Goal: Task Accomplishment & Management: Use online tool/utility

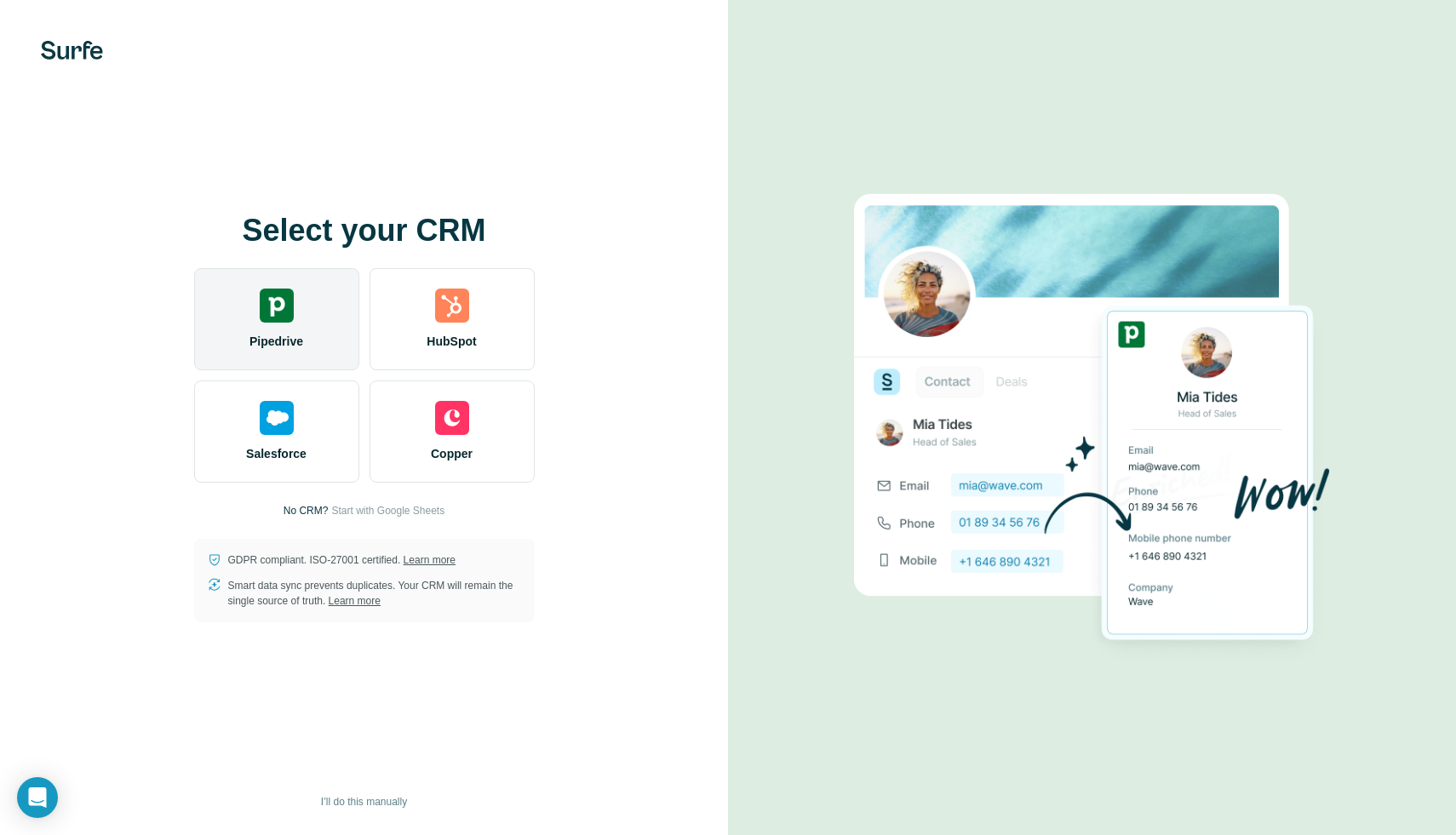
click at [248, 301] on div "Pipedrive" at bounding box center [276, 318] width 165 height 102
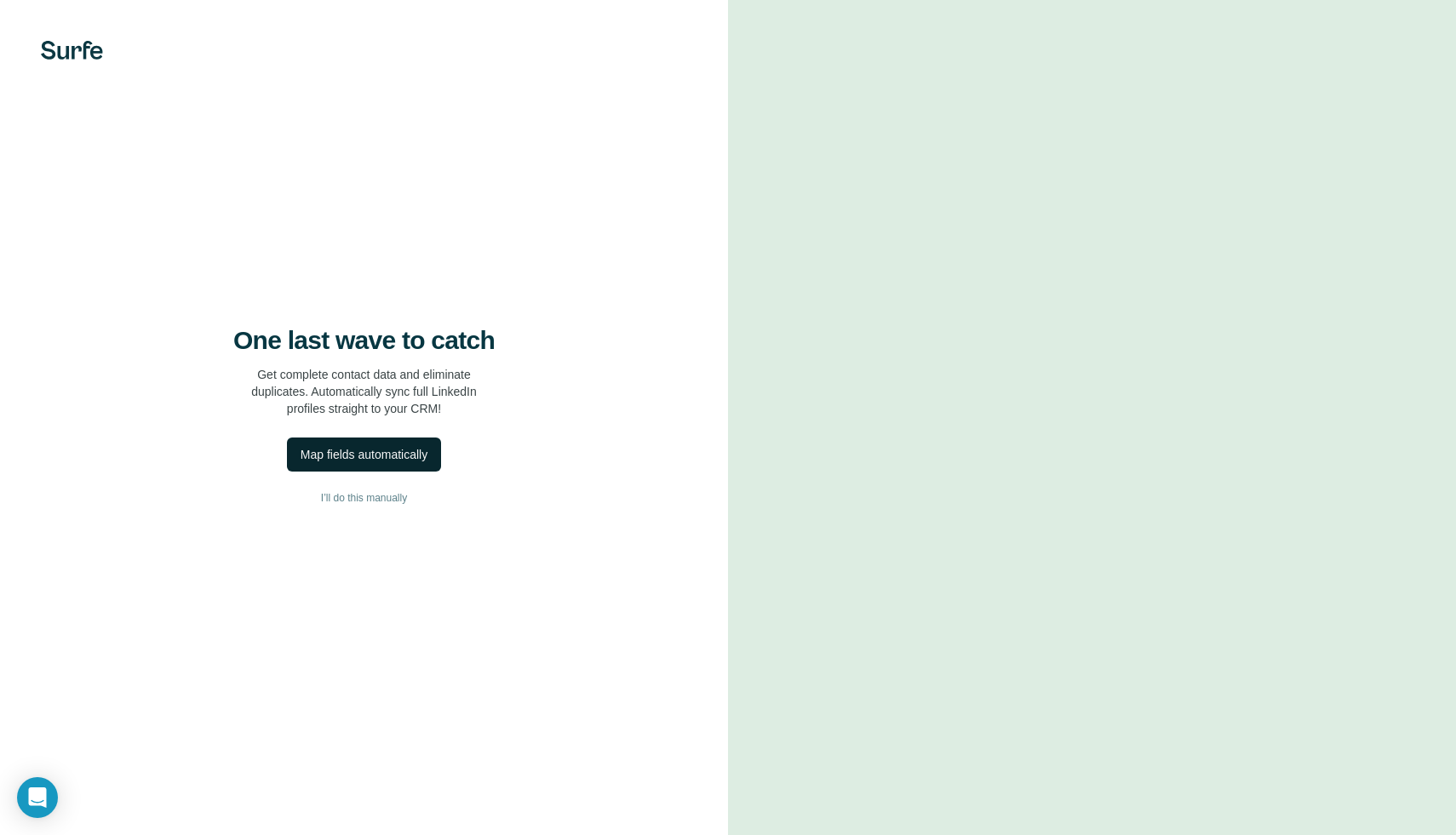
click at [420, 450] on div "Map fields automatically" at bounding box center [364, 454] width 127 height 17
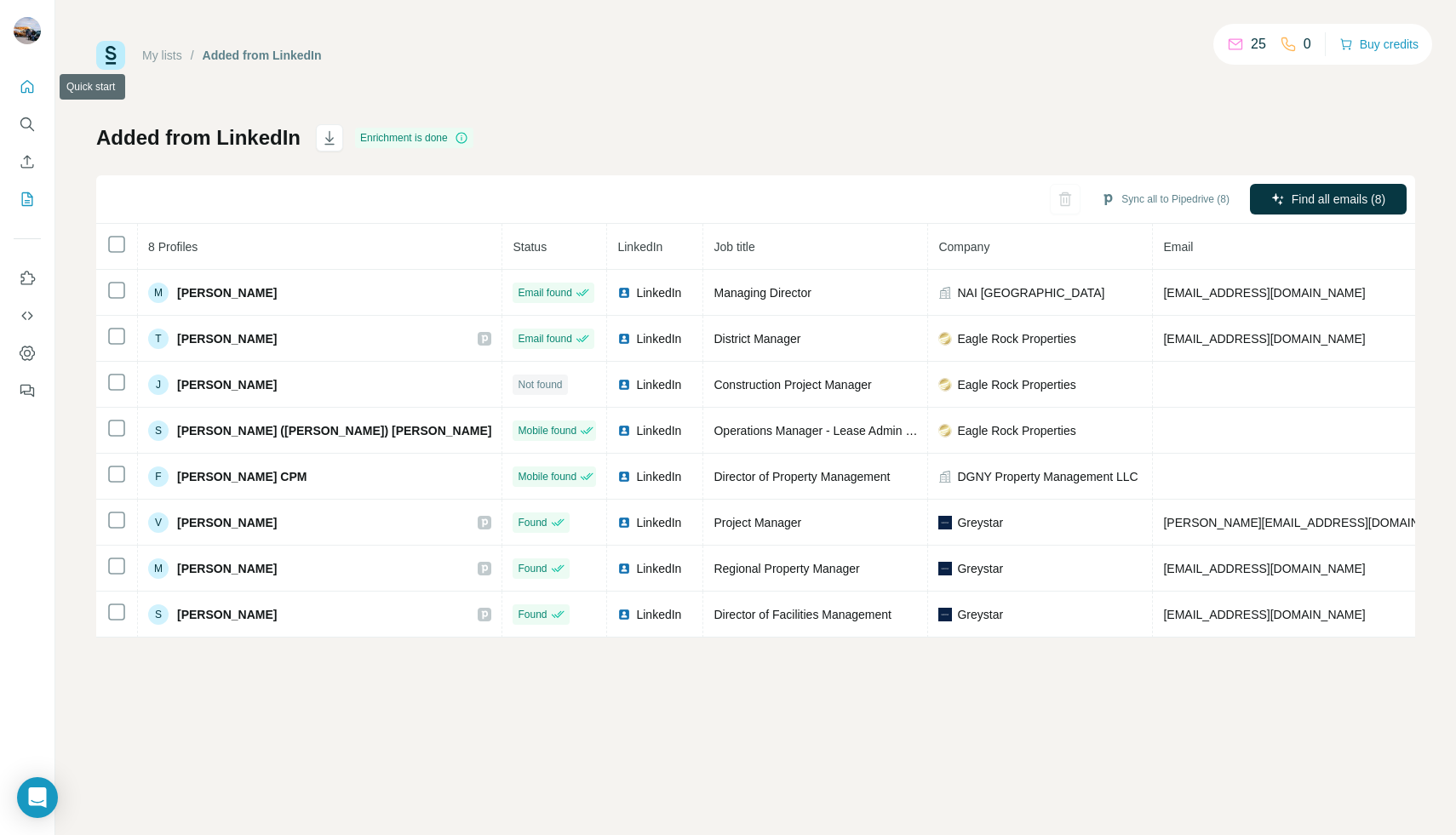
click at [40, 92] on button "Quick start" at bounding box center [27, 87] width 27 height 31
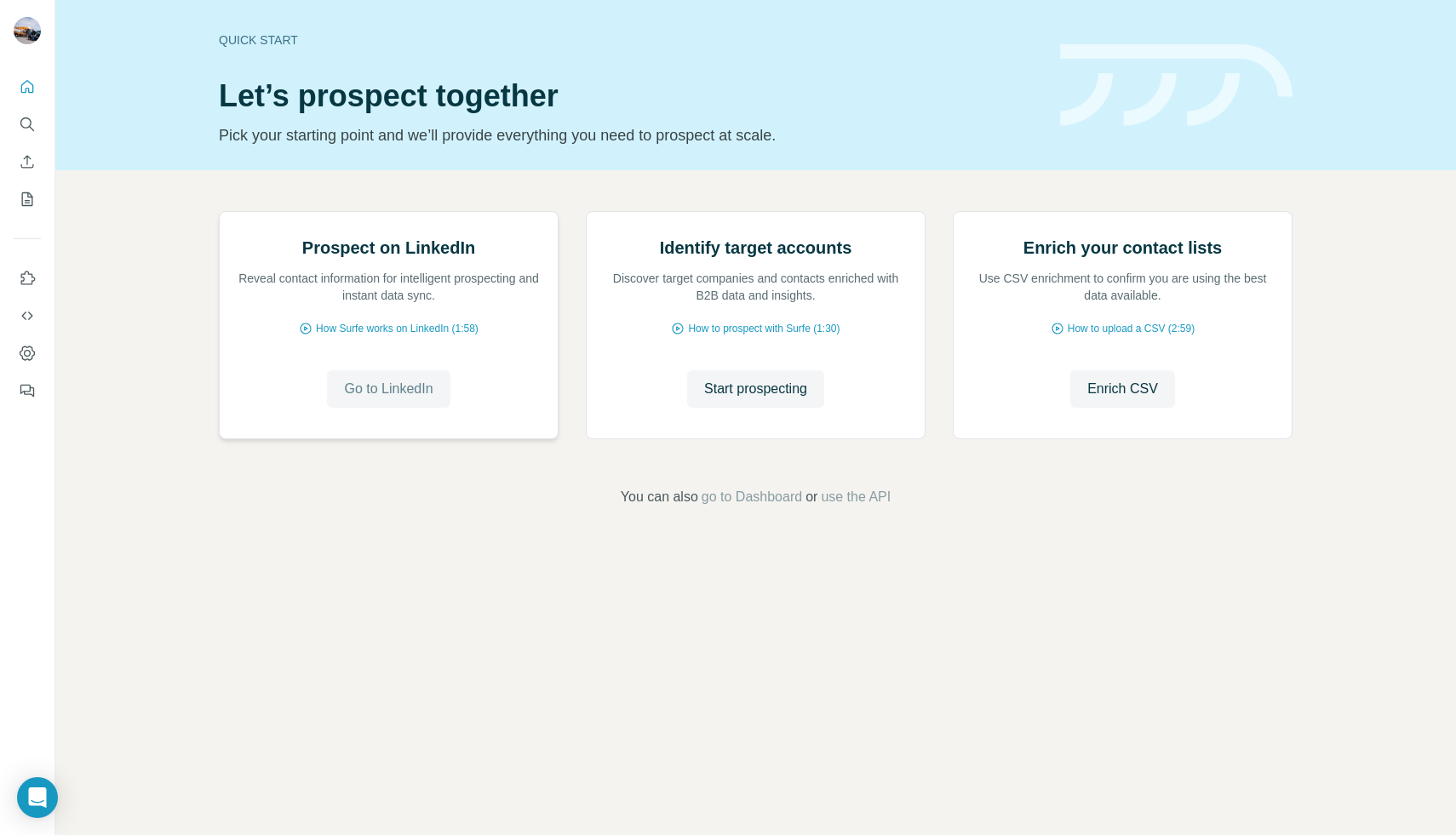
click at [409, 399] on span "Go to LinkedIn" at bounding box center [388, 389] width 89 height 21
click at [392, 399] on span "Go to LinkedIn" at bounding box center [388, 389] width 89 height 21
